Goal: Information Seeking & Learning: Learn about a topic

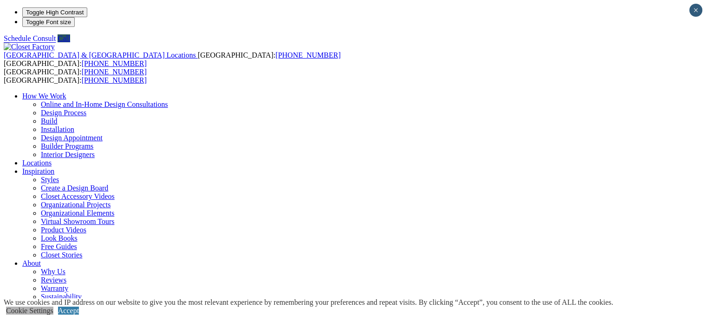
click at [53, 307] on link "Cookie Settings" at bounding box center [29, 311] width 47 height 8
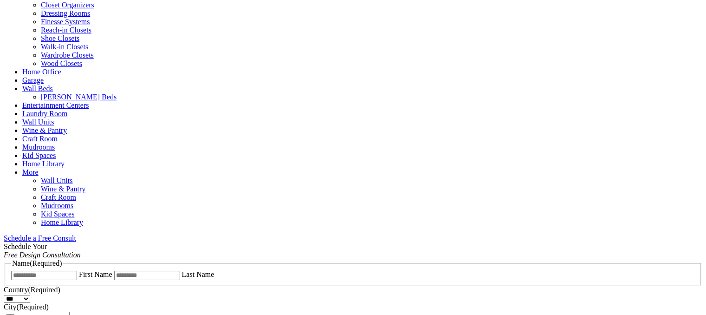
scroll to position [402, 0]
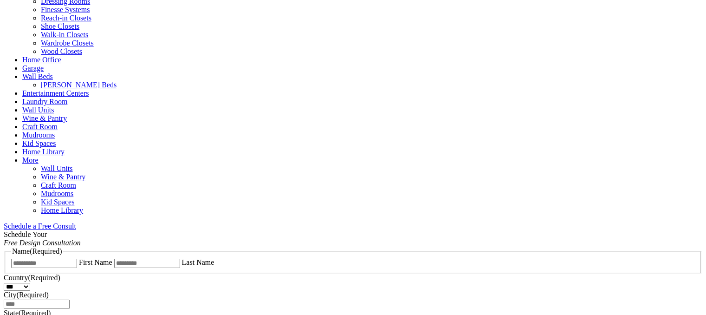
click at [44, 39] on link "Walk-in Closets" at bounding box center [64, 35] width 47 height 8
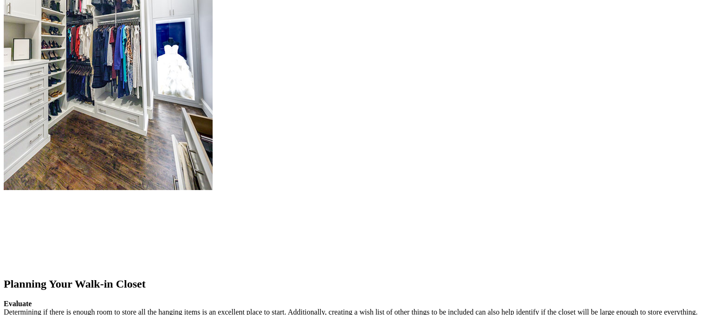
scroll to position [1078, 0]
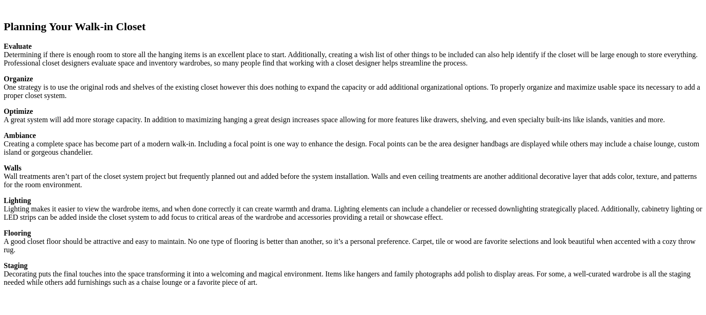
drag, startPoint x: 169, startPoint y: 59, endPoint x: 161, endPoint y: 60, distance: 8.0
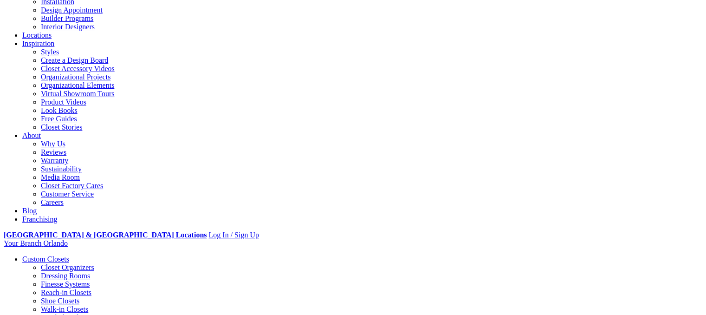
scroll to position [37, 0]
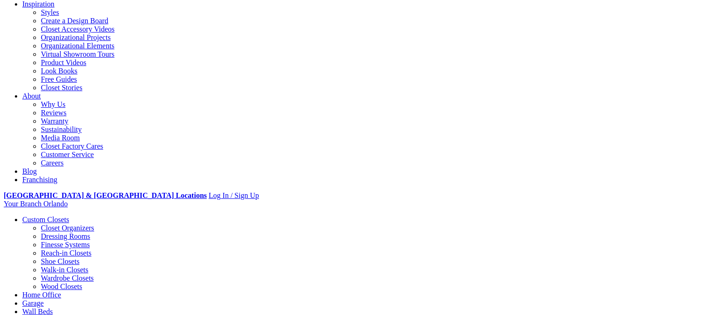
scroll to position [149, 0]
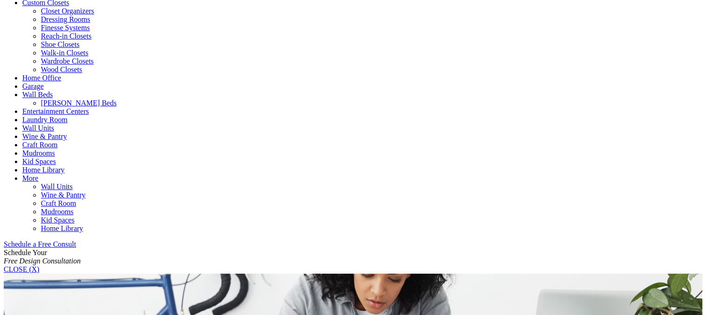
scroll to position [402, 0]
